Goal: Use online tool/utility: Use online tool/utility

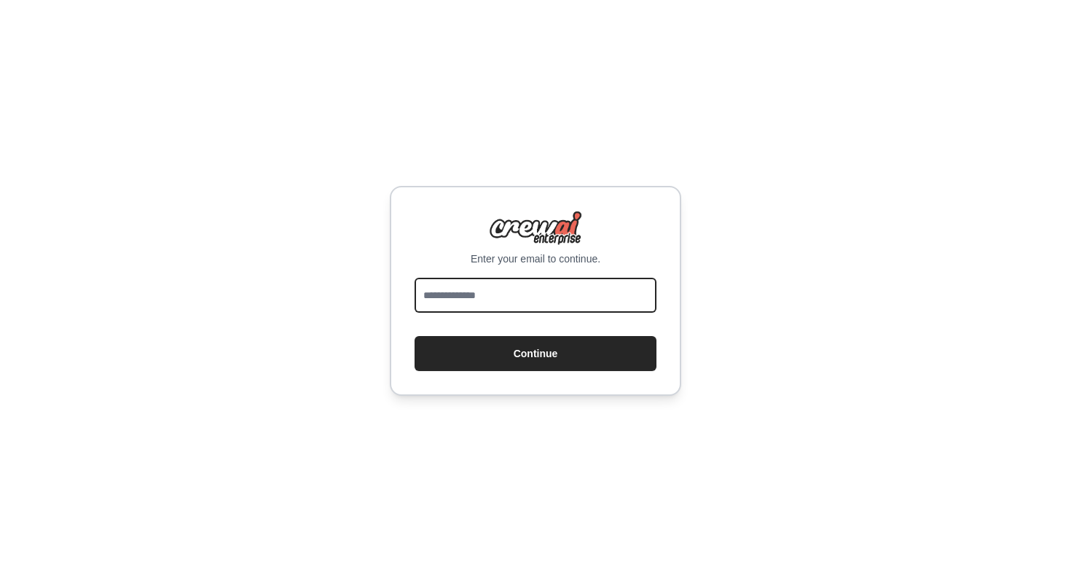
click at [461, 298] on input "email" at bounding box center [536, 295] width 242 height 35
type input "**********"
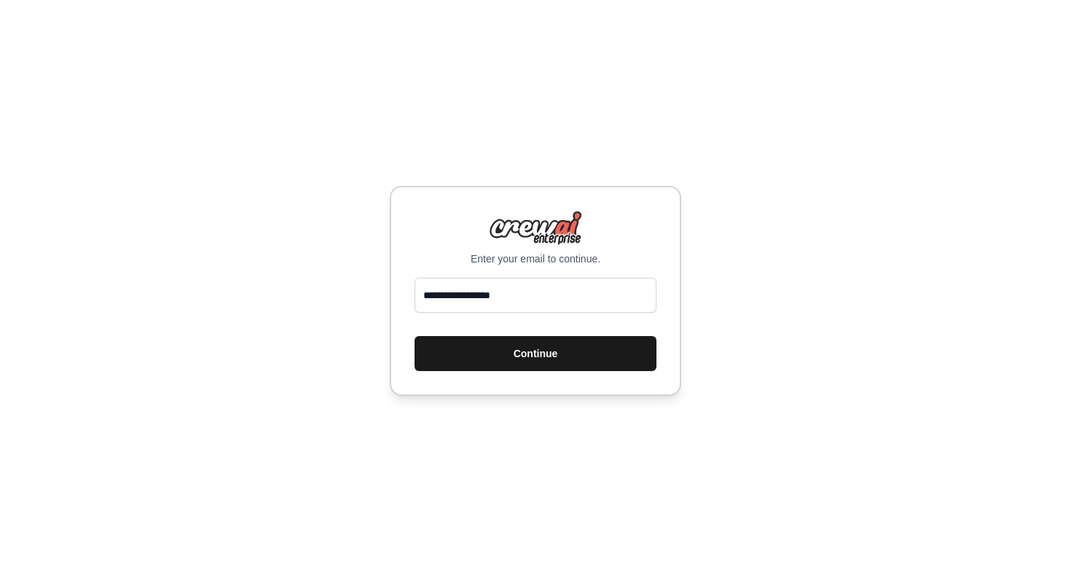
click at [503, 346] on button "Continue" at bounding box center [536, 353] width 242 height 35
click at [570, 356] on button "Continue" at bounding box center [536, 353] width 242 height 35
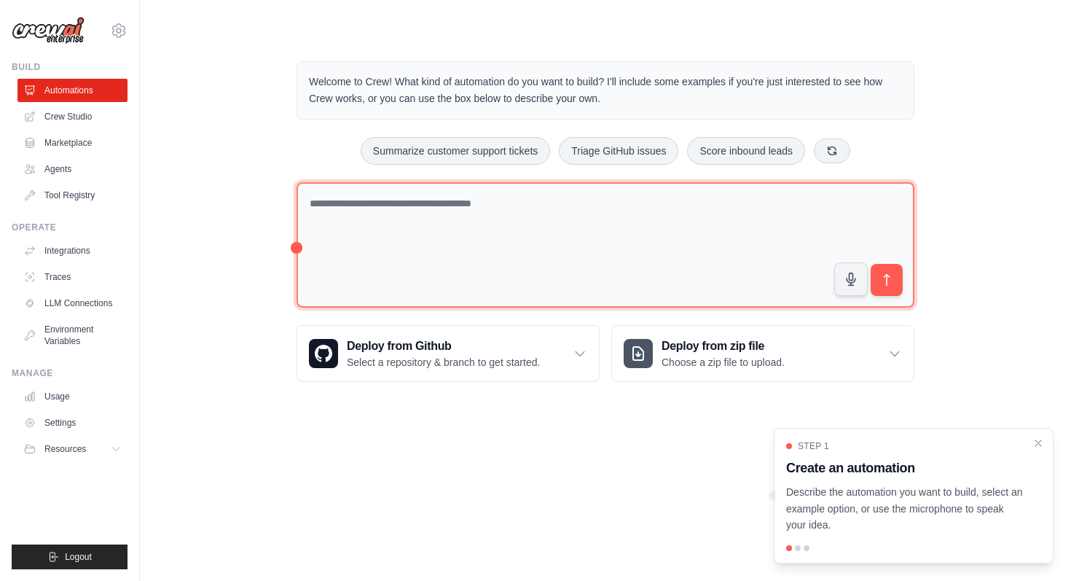
click at [335, 215] on textarea at bounding box center [606, 245] width 618 height 126
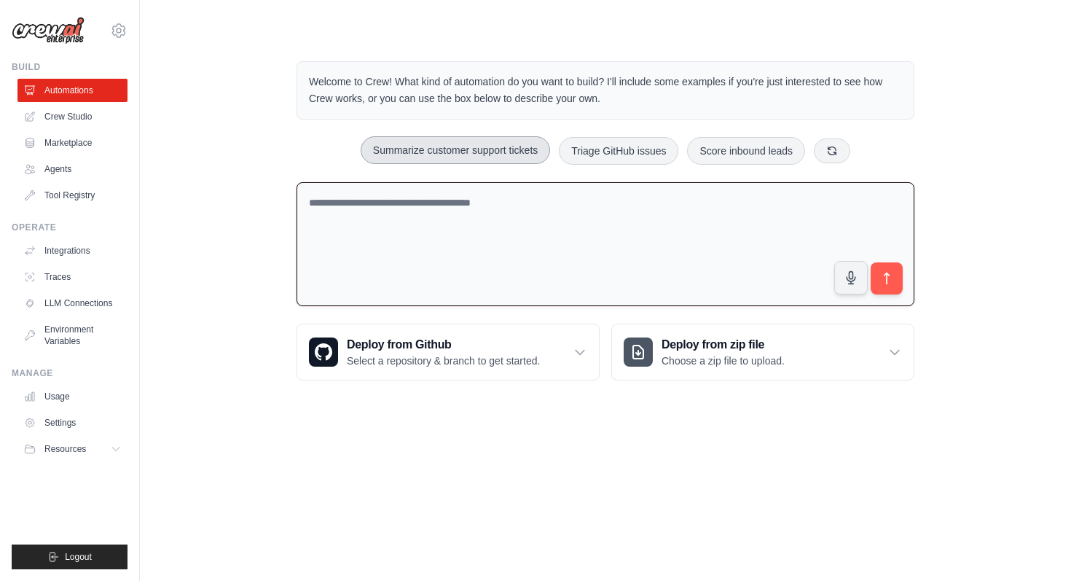
click at [437, 151] on button "Summarize customer support tickets" at bounding box center [455, 150] width 189 height 28
type textarea "**********"
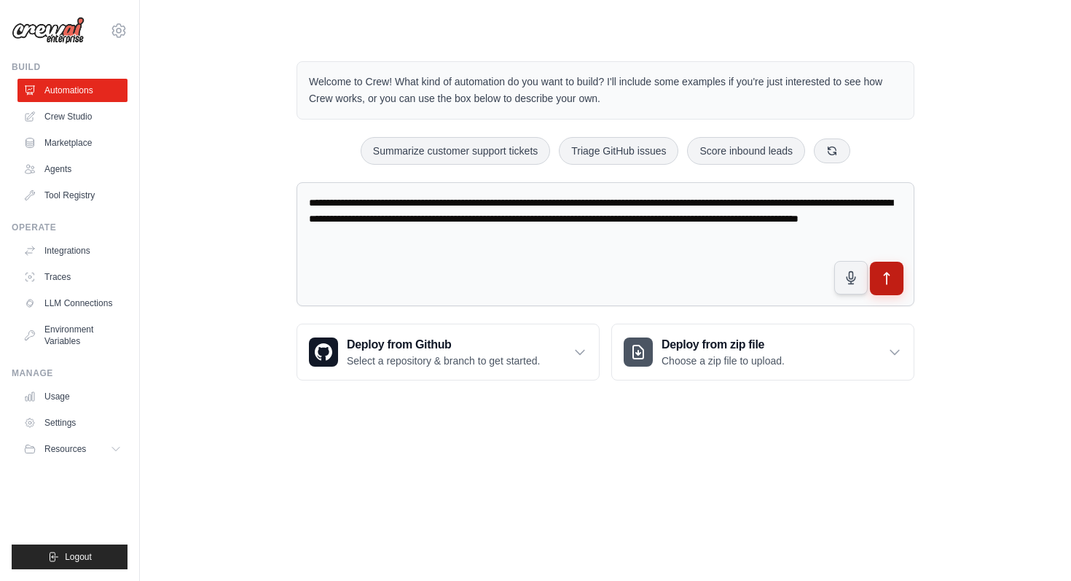
click at [887, 283] on icon "submit" at bounding box center [886, 278] width 15 height 15
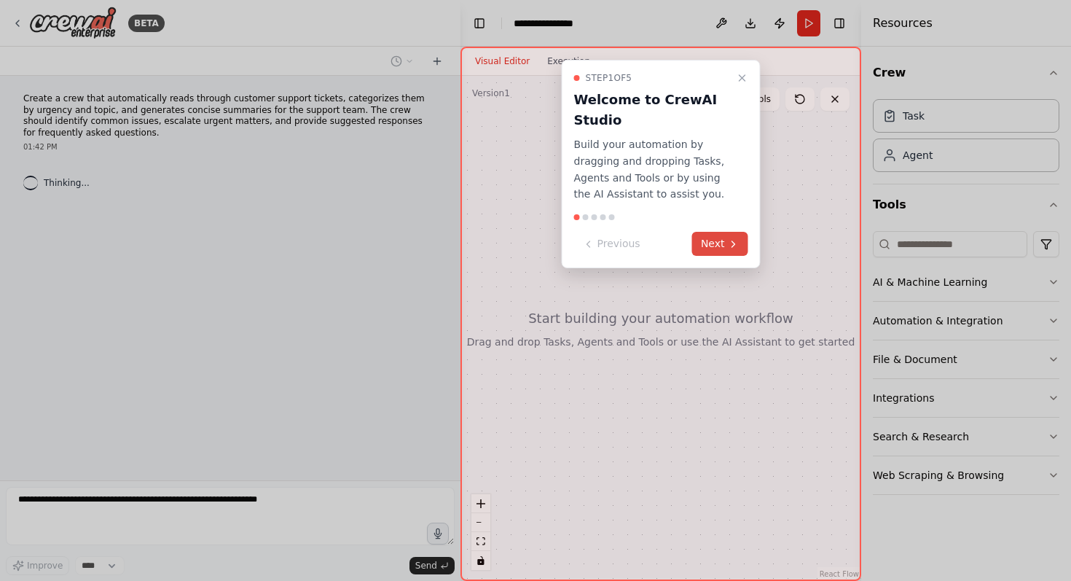
click at [726, 243] on button "Next" at bounding box center [720, 244] width 56 height 24
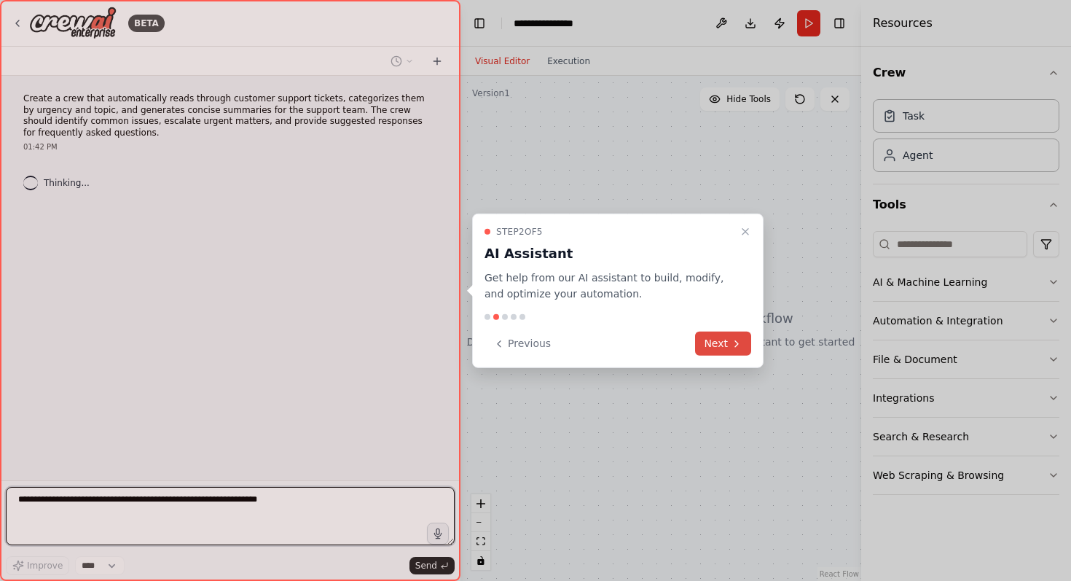
click at [717, 348] on button "Next" at bounding box center [723, 343] width 56 height 24
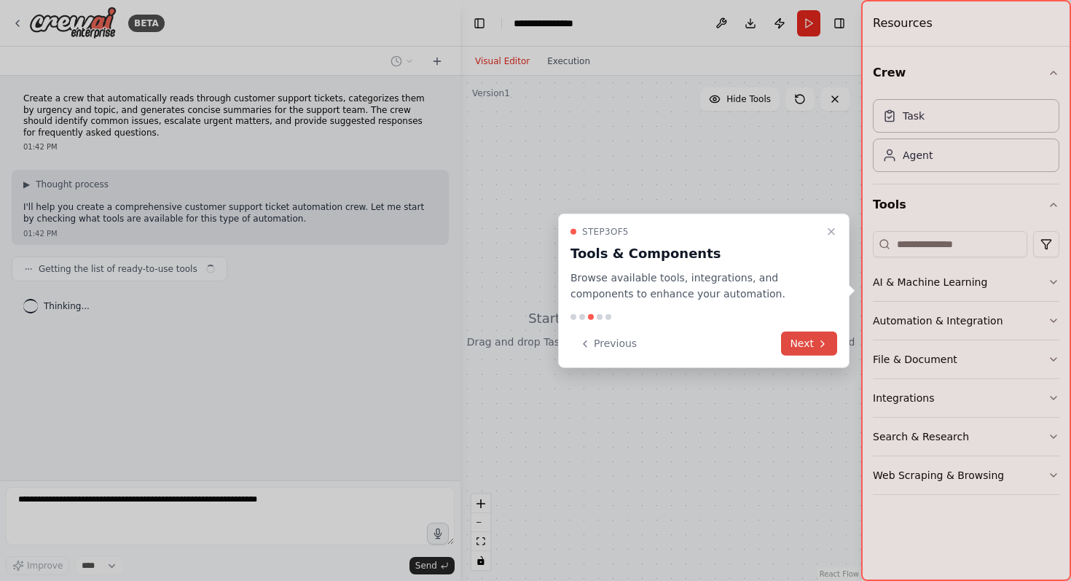
click at [792, 350] on button "Next" at bounding box center [809, 343] width 56 height 24
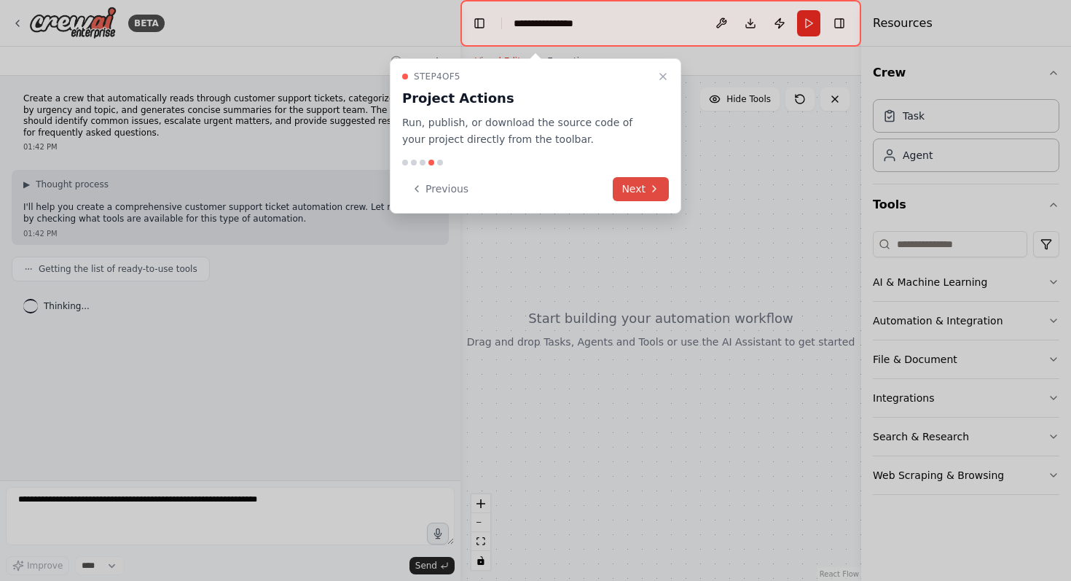
click at [642, 189] on button "Next" at bounding box center [641, 189] width 56 height 24
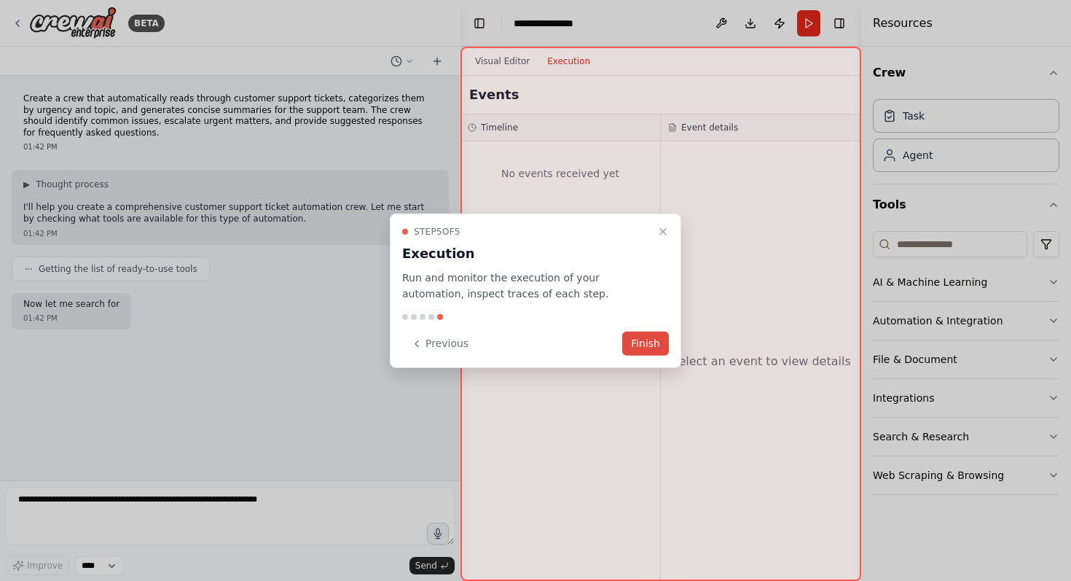
click at [643, 344] on button "Finish" at bounding box center [645, 343] width 47 height 24
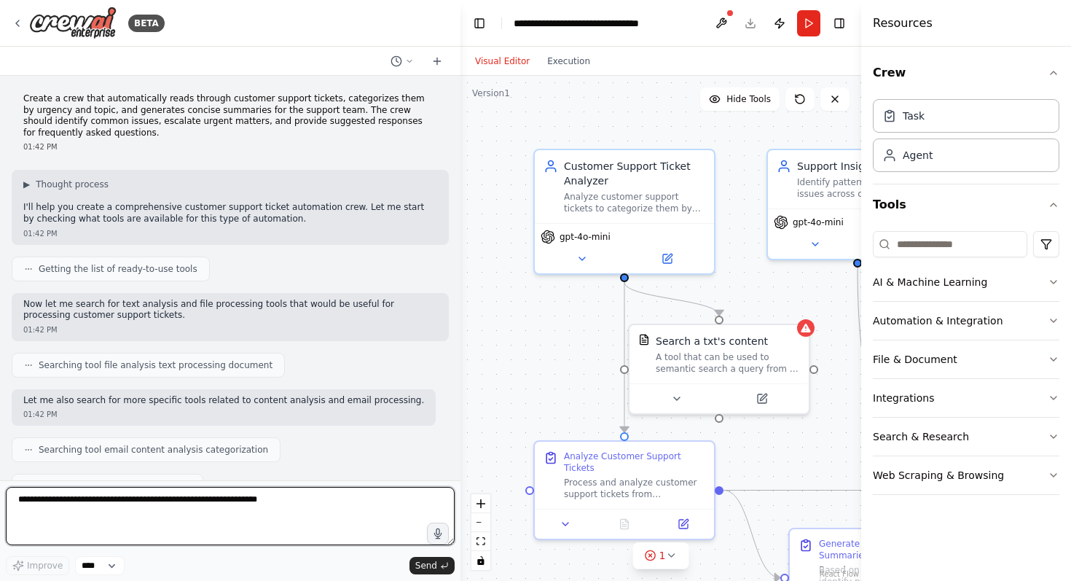
scroll to position [1064, 0]
